Goal: Information Seeking & Learning: Learn about a topic

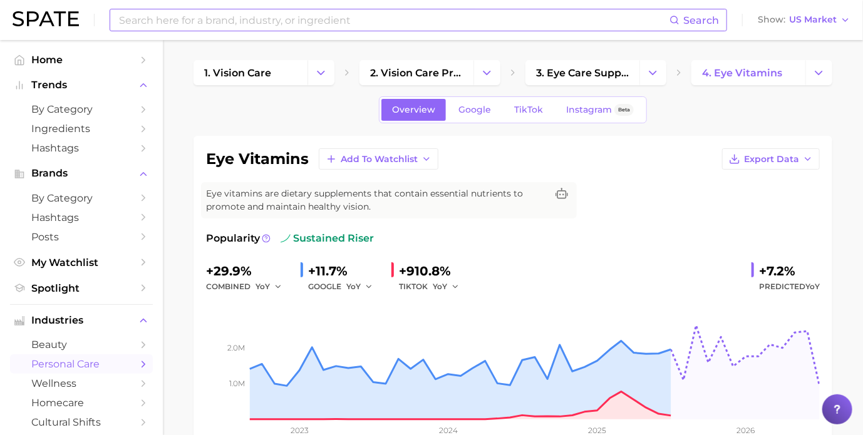
click at [225, 12] on input at bounding box center [394, 19] width 552 height 21
type input "[MEDICAL_DATA]"
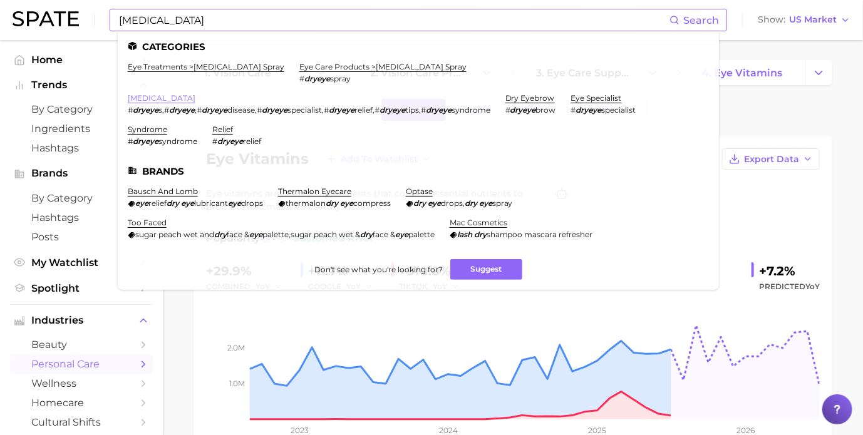
click at [150, 98] on link "[MEDICAL_DATA]" at bounding box center [162, 97] width 68 height 9
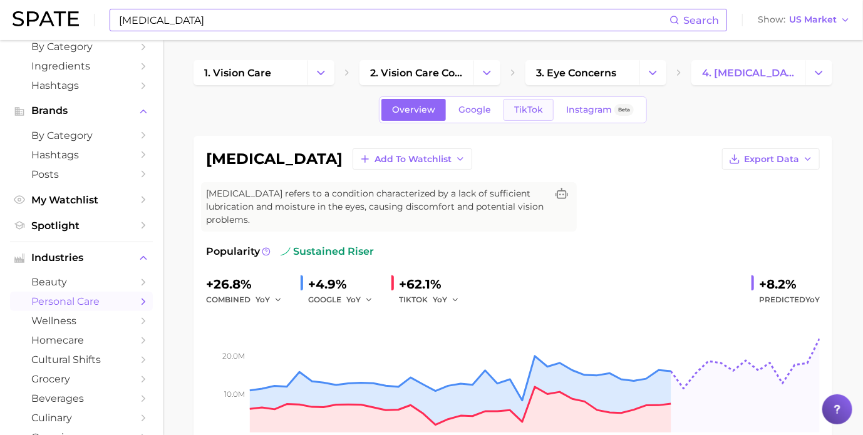
click at [539, 113] on span "TikTok" at bounding box center [528, 110] width 29 height 11
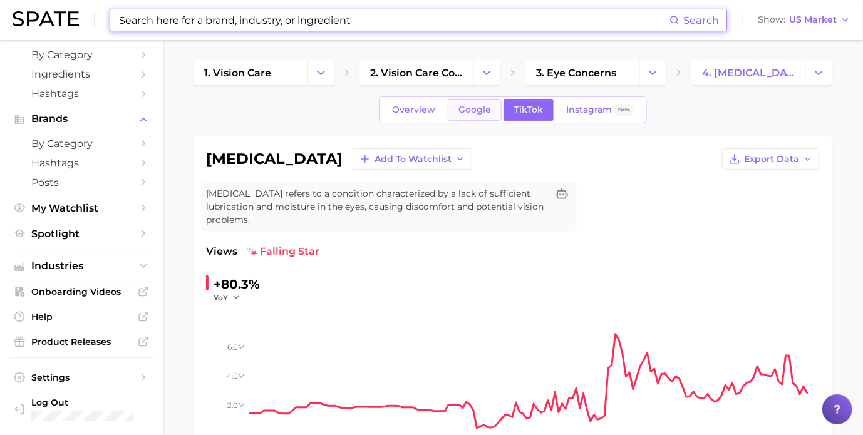
click at [475, 110] on span "Google" at bounding box center [474, 110] width 33 height 11
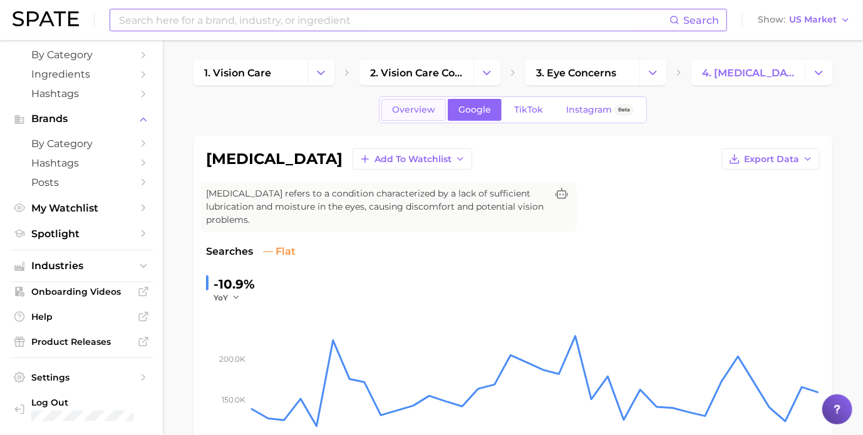
click at [423, 109] on span "Overview" at bounding box center [413, 110] width 43 height 11
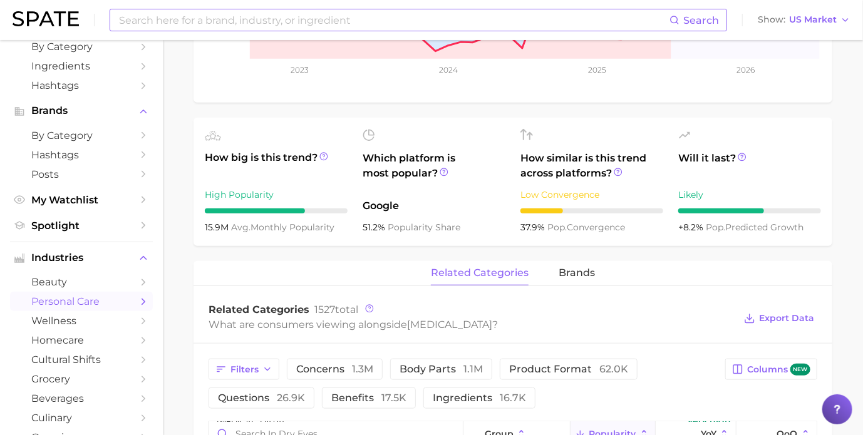
scroll to position [358, 0]
